Goal: Task Accomplishment & Management: Manage account settings

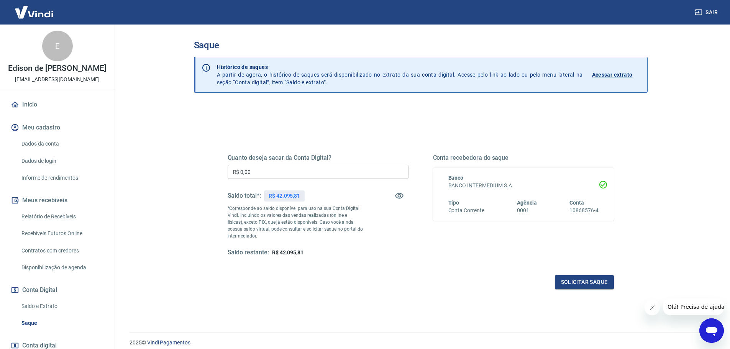
click at [301, 197] on div "R$ 42.095,81" at bounding box center [284, 196] width 41 height 11
click at [278, 201] on div "R$ 42.095,81" at bounding box center [284, 196] width 41 height 11
click at [285, 197] on p "R$ 42.095,81" at bounding box center [284, 196] width 31 height 8
copy p "42.095,81"
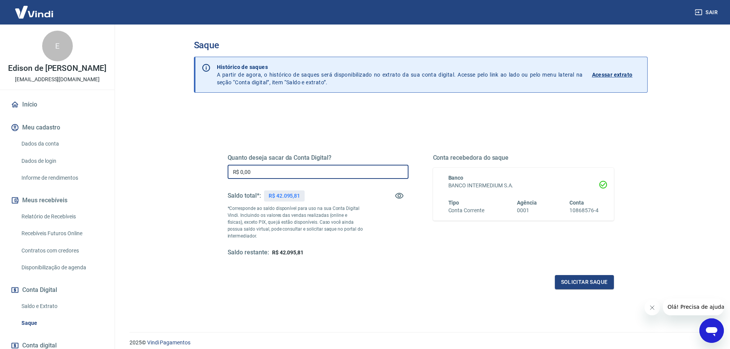
drag, startPoint x: 301, startPoint y: 175, endPoint x: 209, endPoint y: 167, distance: 93.1
click at [209, 166] on div "Quanto deseja sacar da Conta Digital? R$ 0,00 ​ Saldo total*: R$ 42.095,81 *Cor…" at bounding box center [421, 242] width 454 height 274
paste input "42.095,81"
type input "R$ 42.095,81"
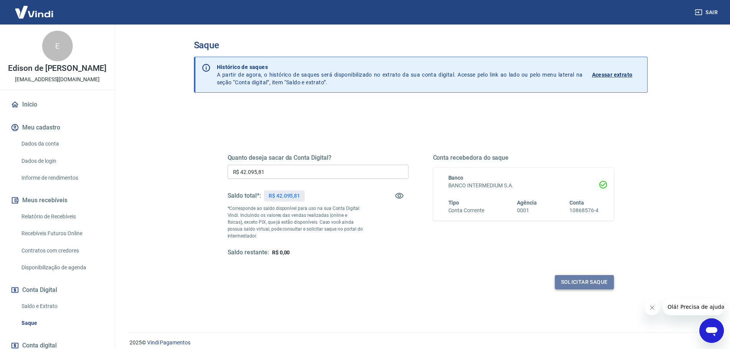
click at [579, 283] on button "Solicitar saque" at bounding box center [584, 282] width 59 height 14
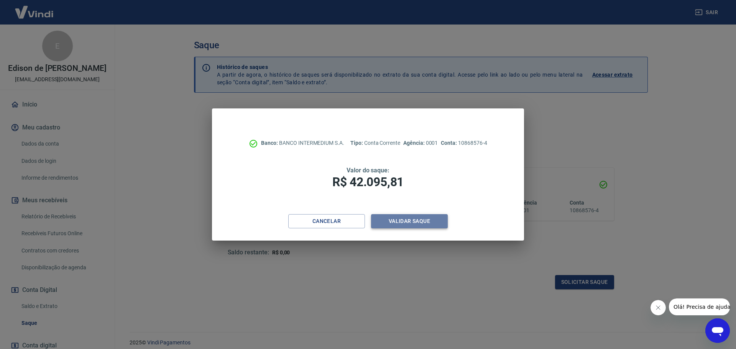
click at [424, 223] on button "Validar saque" at bounding box center [409, 221] width 77 height 14
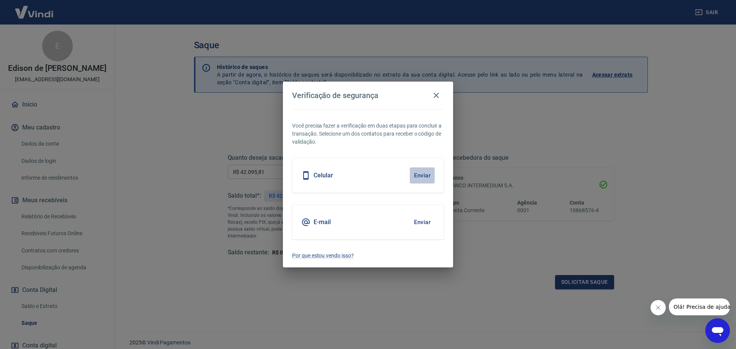
click at [429, 176] on button "Enviar" at bounding box center [422, 176] width 25 height 16
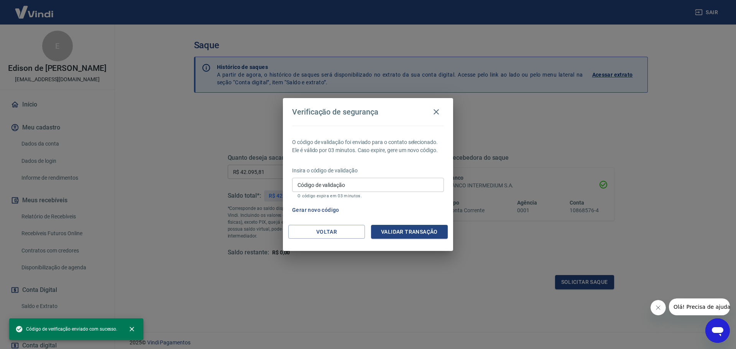
click at [383, 180] on input "Código de validação" at bounding box center [368, 185] width 152 height 14
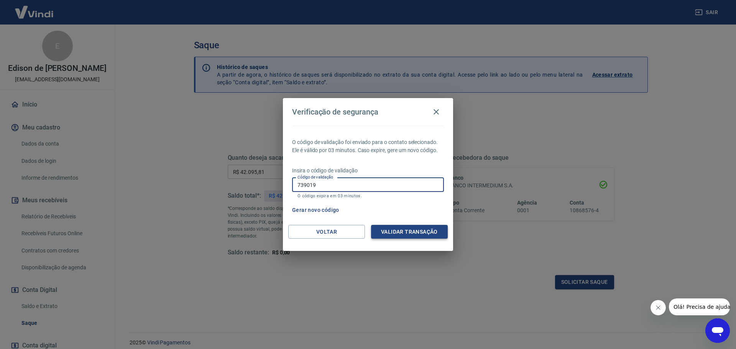
type input "739019"
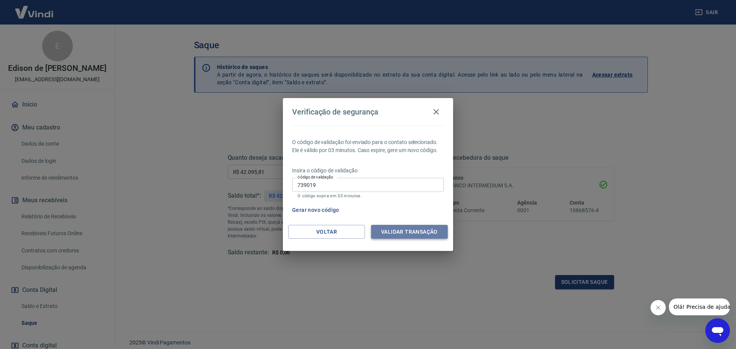
click at [404, 230] on button "Validar transação" at bounding box center [409, 232] width 77 height 14
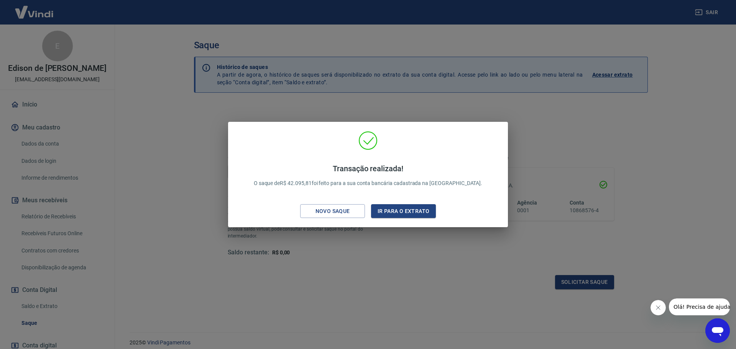
click at [424, 238] on div "Transação realizada! O saque de R$ 42.095,81 foi feito para a sua conta bancári…" at bounding box center [368, 174] width 736 height 349
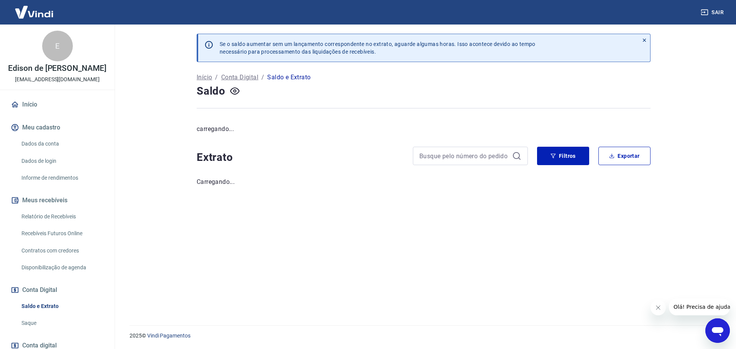
drag, startPoint x: 420, startPoint y: 212, endPoint x: 420, endPoint y: 216, distance: 4.6
click at [420, 216] on div "Se o saldo aumentar sem um lançamento correspondente no extrato, aguarde alguma…" at bounding box center [423, 171] width 472 height 292
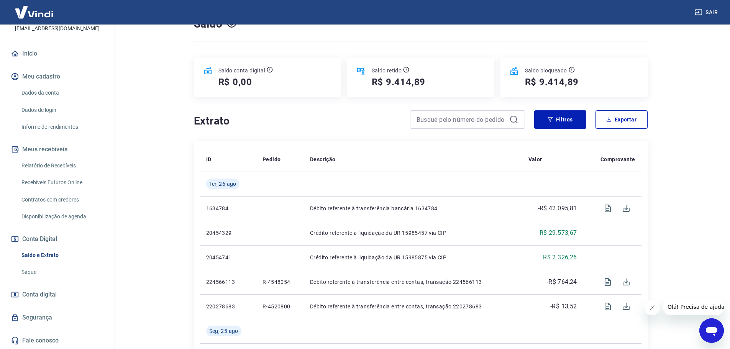
scroll to position [77, 0]
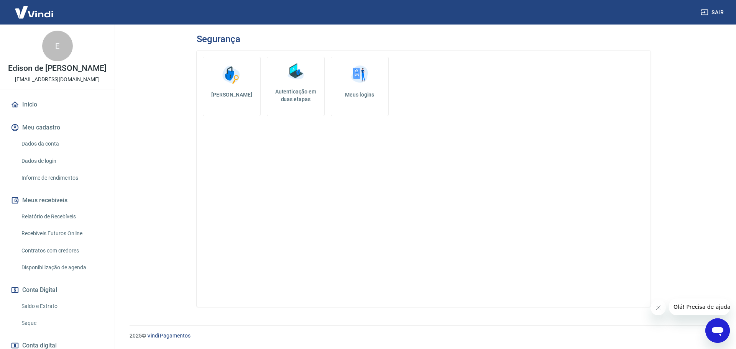
click at [301, 105] on link "Autenticação em duas etapas" at bounding box center [296, 86] width 58 height 59
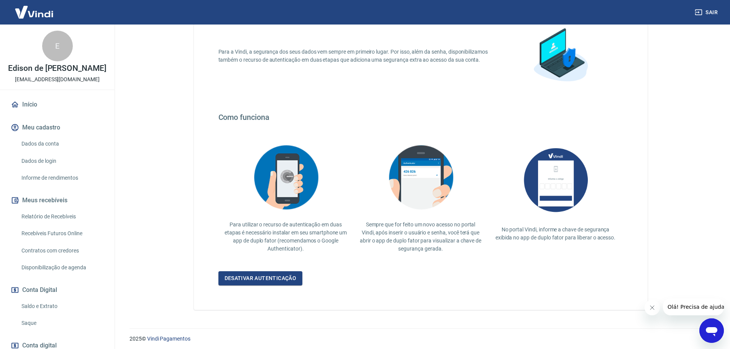
scroll to position [67, 0]
